Goal: Navigation & Orientation: Find specific page/section

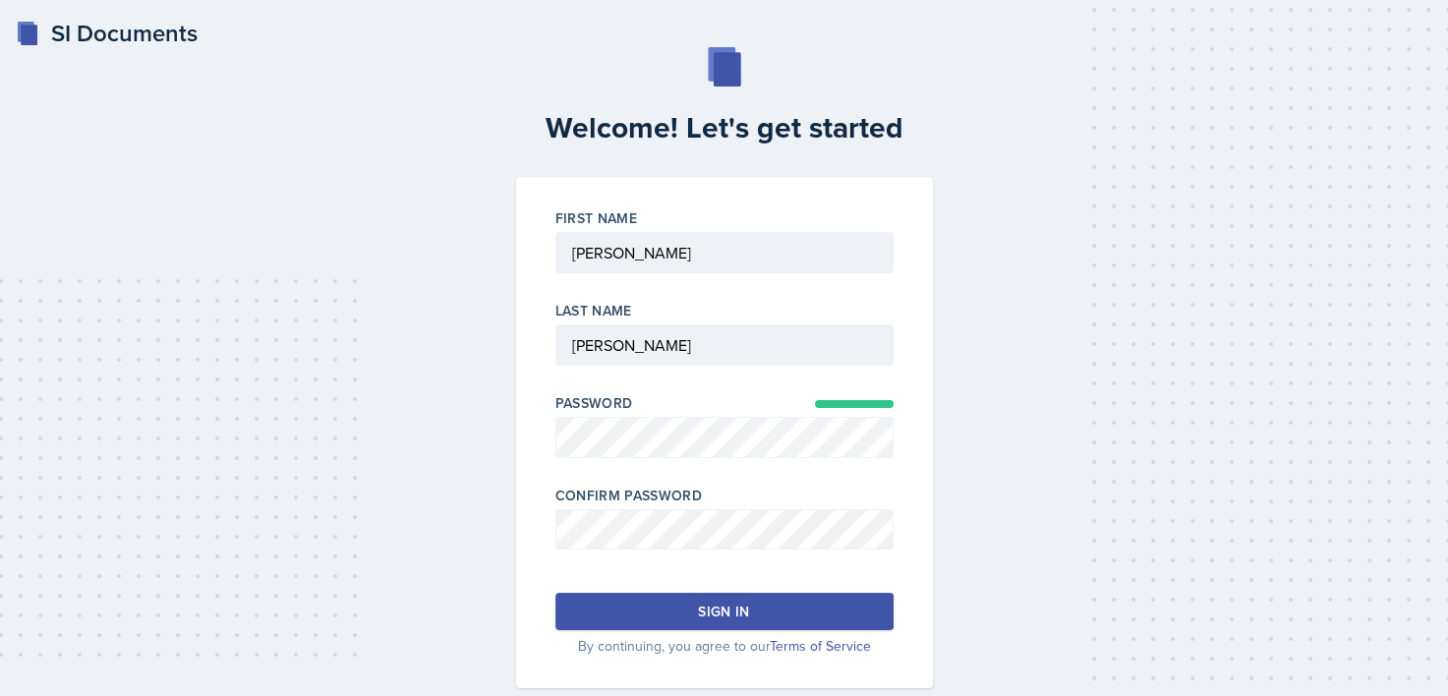
click at [746, 611] on div "Sign in" at bounding box center [723, 612] width 51 height 20
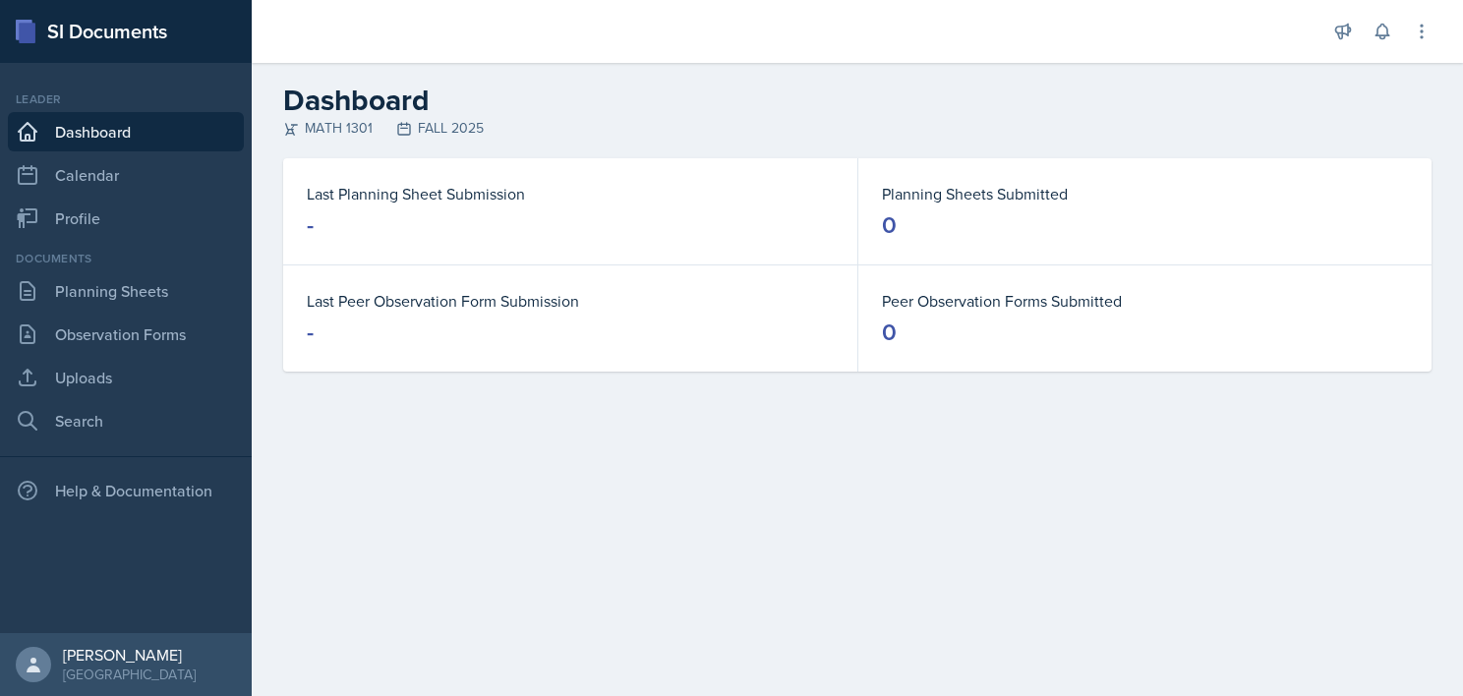
click at [347, 123] on div "MATH 1301 FALL 2025" at bounding box center [857, 128] width 1148 height 21
click at [122, 161] on link "Calendar" at bounding box center [126, 174] width 236 height 39
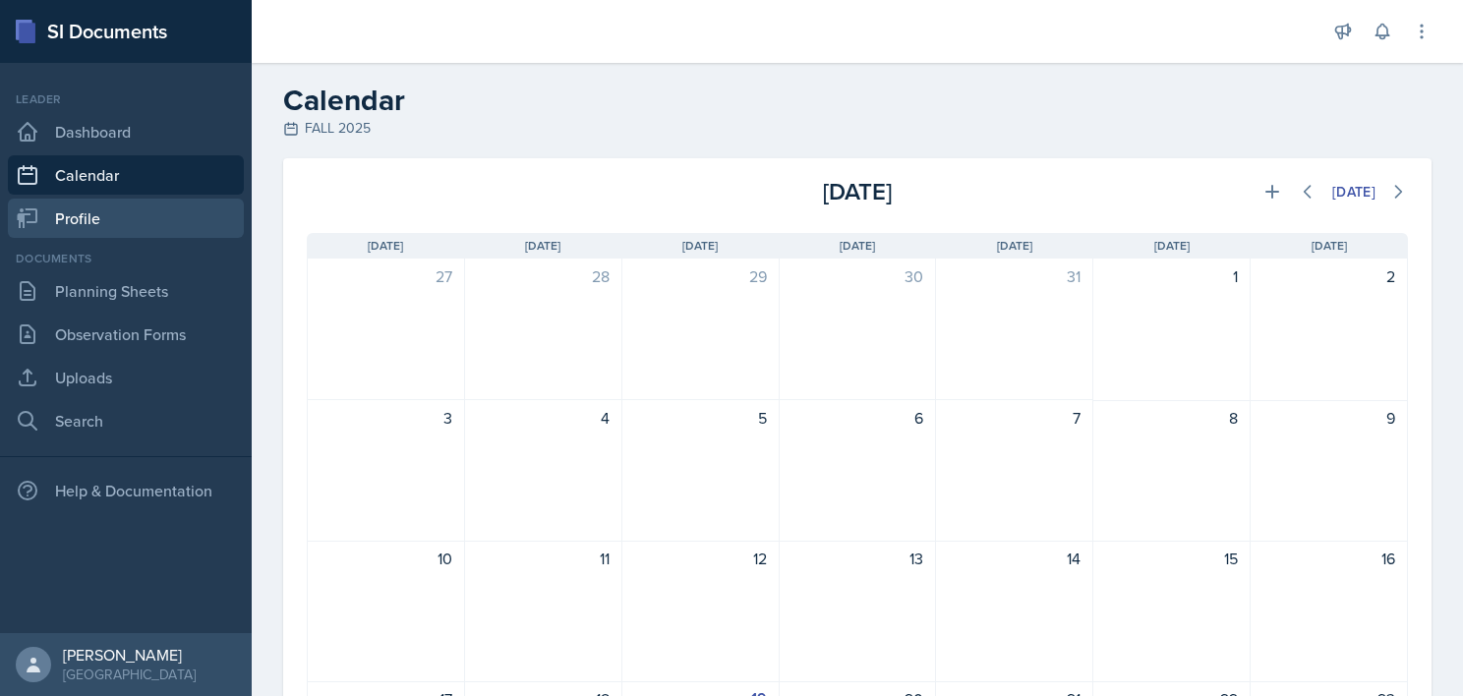
click at [128, 229] on link "Profile" at bounding box center [126, 218] width 236 height 39
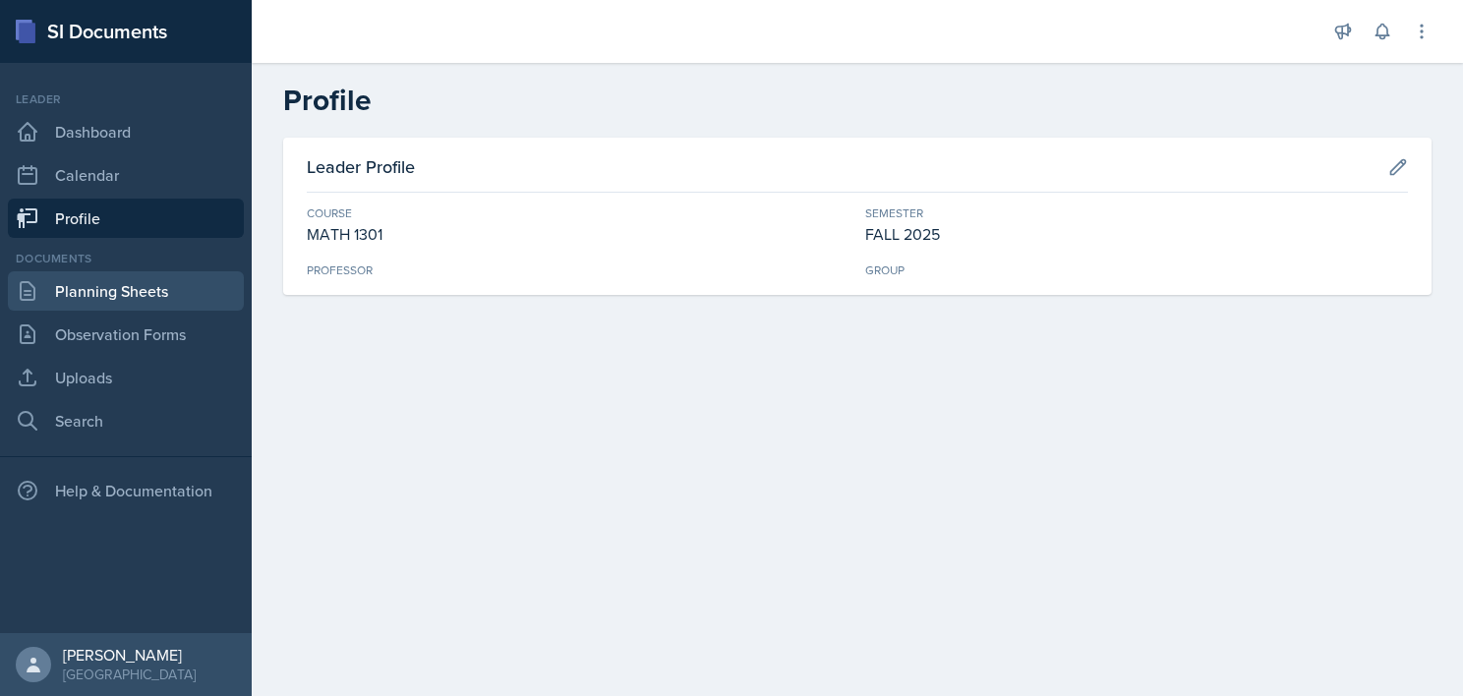
click at [108, 308] on link "Planning Sheets" at bounding box center [126, 290] width 236 height 39
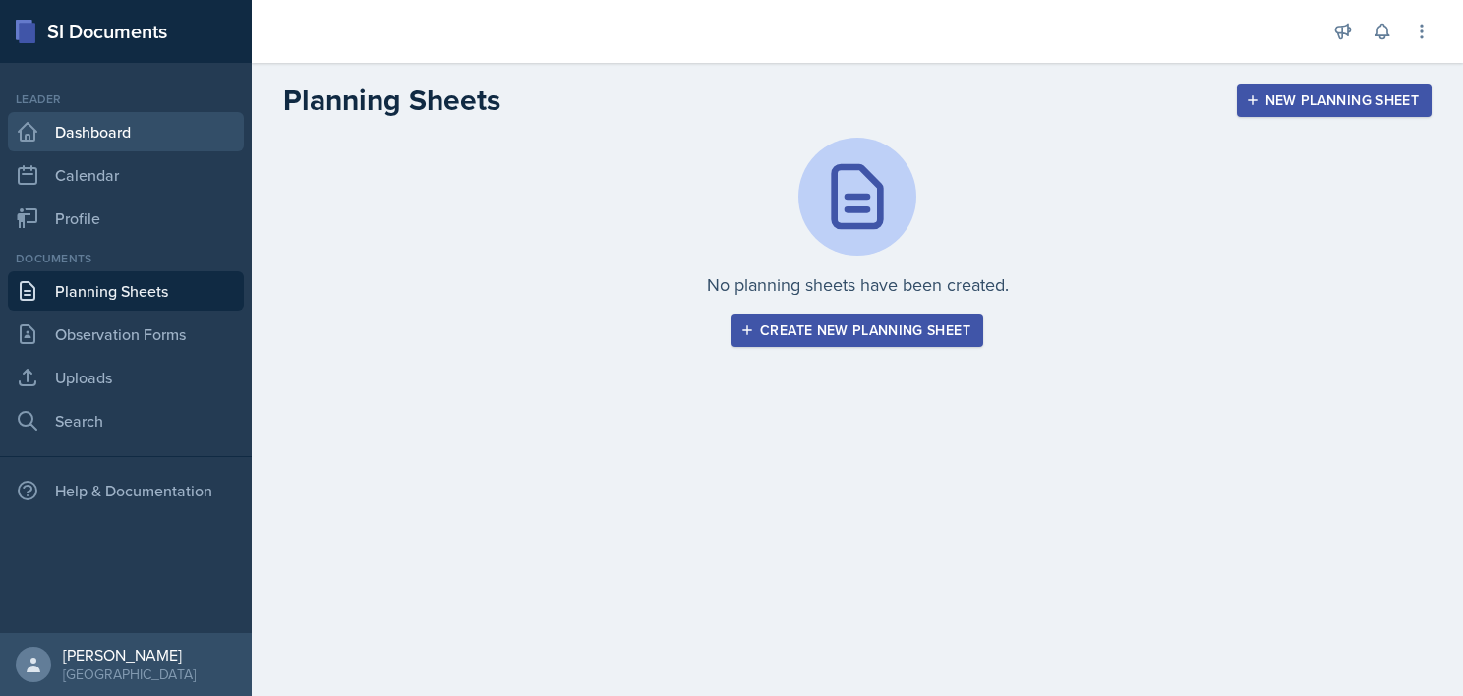
click at [61, 145] on link "Dashboard" at bounding box center [126, 131] width 236 height 39
